Goal: Find specific page/section: Find specific page/section

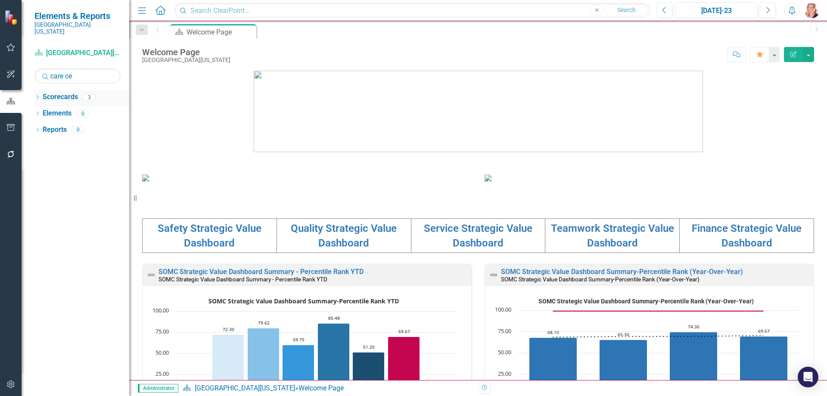
type input "care ce"
click at [40, 96] on icon "Dropdown" at bounding box center [37, 98] width 6 height 5
click at [71, 141] on link "Care Center" at bounding box center [97, 146] width 65 height 10
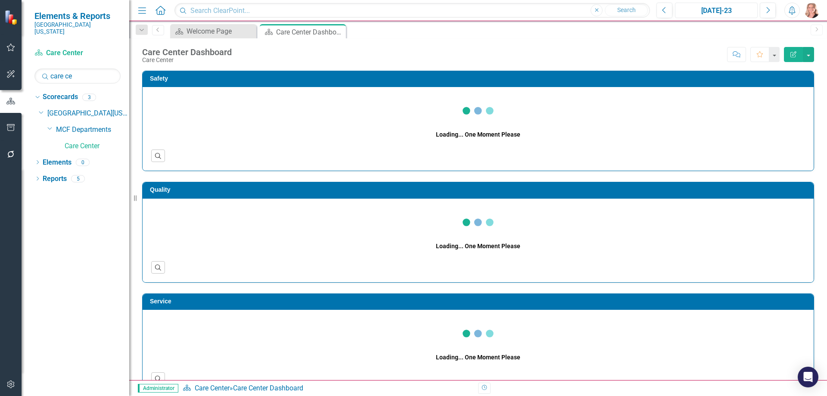
click at [695, 12] on div "[DATE]-23" at bounding box center [716, 11] width 77 height 10
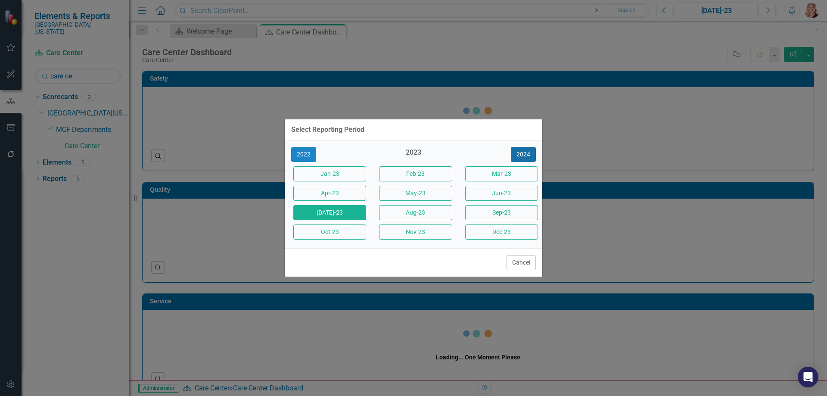
click at [527, 150] on button "2024" at bounding box center [523, 154] width 25 height 15
click at [525, 152] on button "2024" at bounding box center [523, 154] width 25 height 15
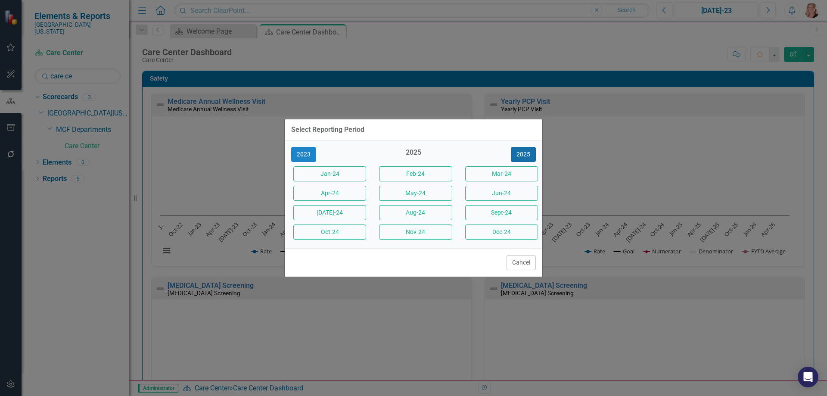
click at [524, 152] on button "2025" at bounding box center [523, 154] width 25 height 15
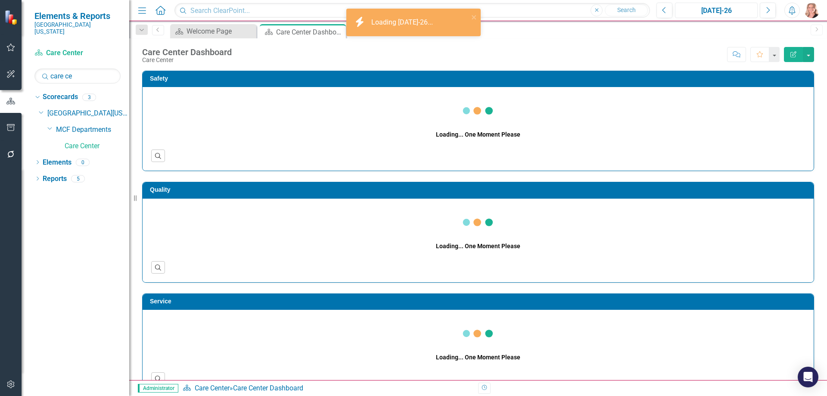
click at [715, 10] on div "Jul-26" at bounding box center [716, 11] width 77 height 10
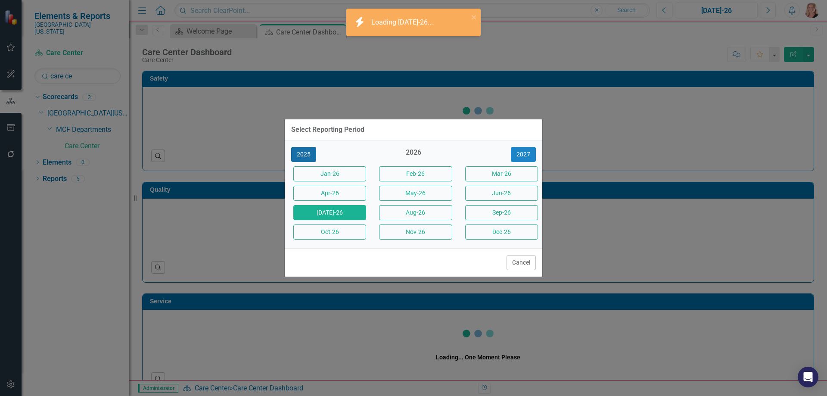
click at [306, 155] on button "2025" at bounding box center [303, 154] width 25 height 15
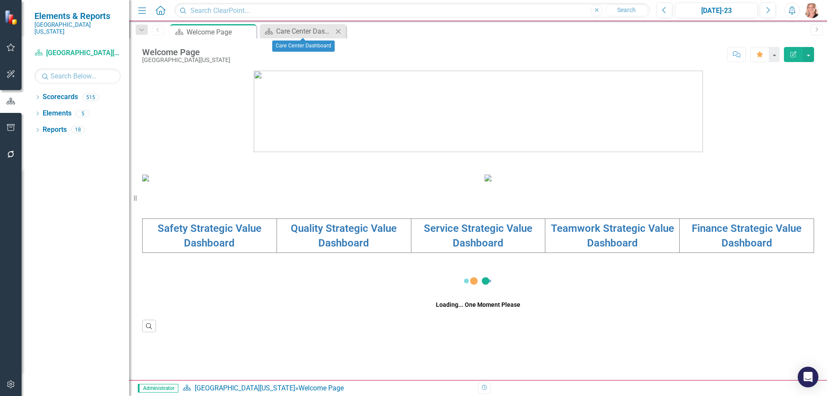
click at [341, 31] on icon "Close" at bounding box center [338, 31] width 9 height 7
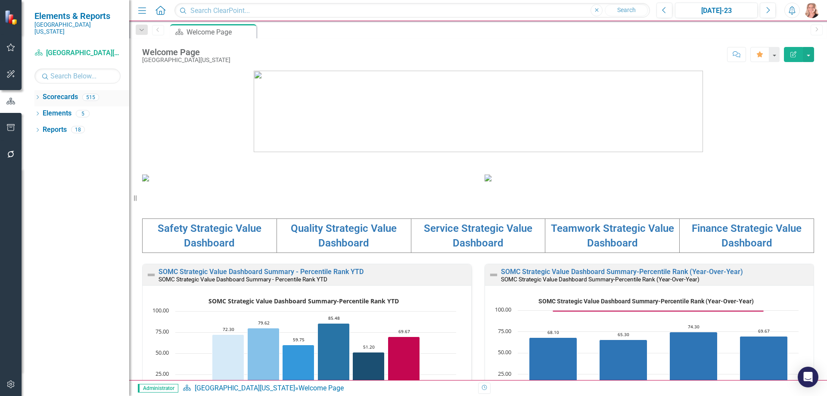
click at [36, 96] on icon "Dropdown" at bounding box center [37, 98] width 6 height 5
click at [65, 68] on input "text" at bounding box center [77, 75] width 86 height 15
click at [81, 70] on input "wanjer" at bounding box center [77, 75] width 86 height 15
click at [82, 68] on input "hannah" at bounding box center [77, 75] width 86 height 15
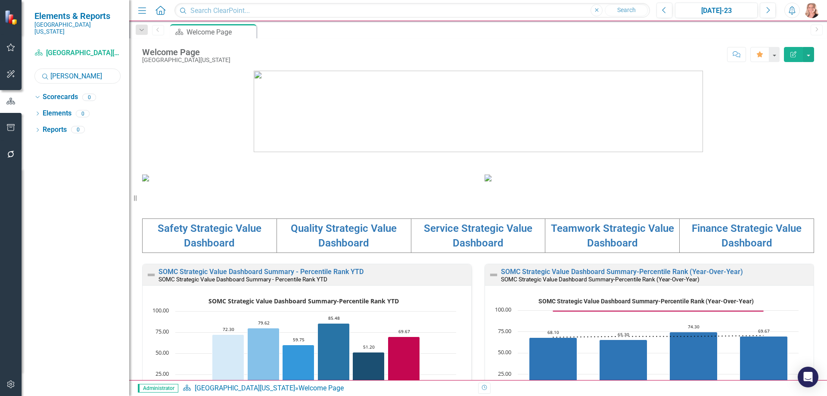
click at [82, 68] on input "hannah" at bounding box center [77, 75] width 86 height 15
click at [71, 68] on input "cassi" at bounding box center [77, 75] width 86 height 15
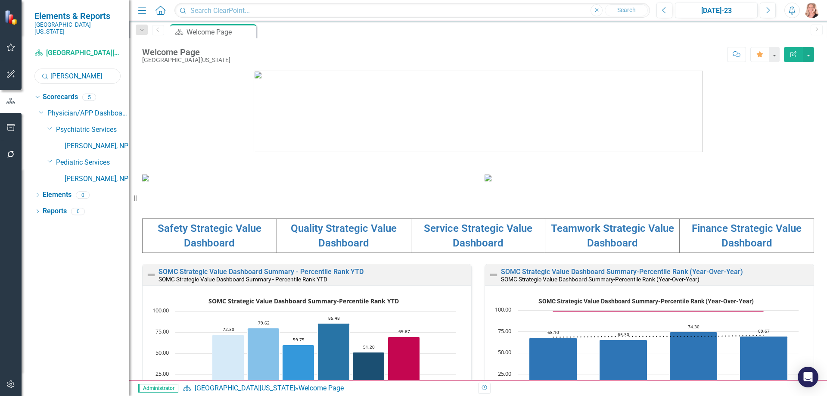
click at [75, 70] on input "kayl" at bounding box center [77, 75] width 86 height 15
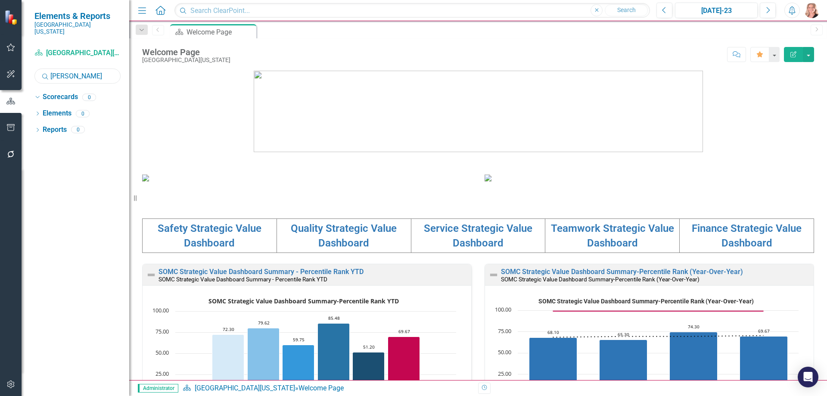
type input "wagner"
